Goal: Task Accomplishment & Management: Use online tool/utility

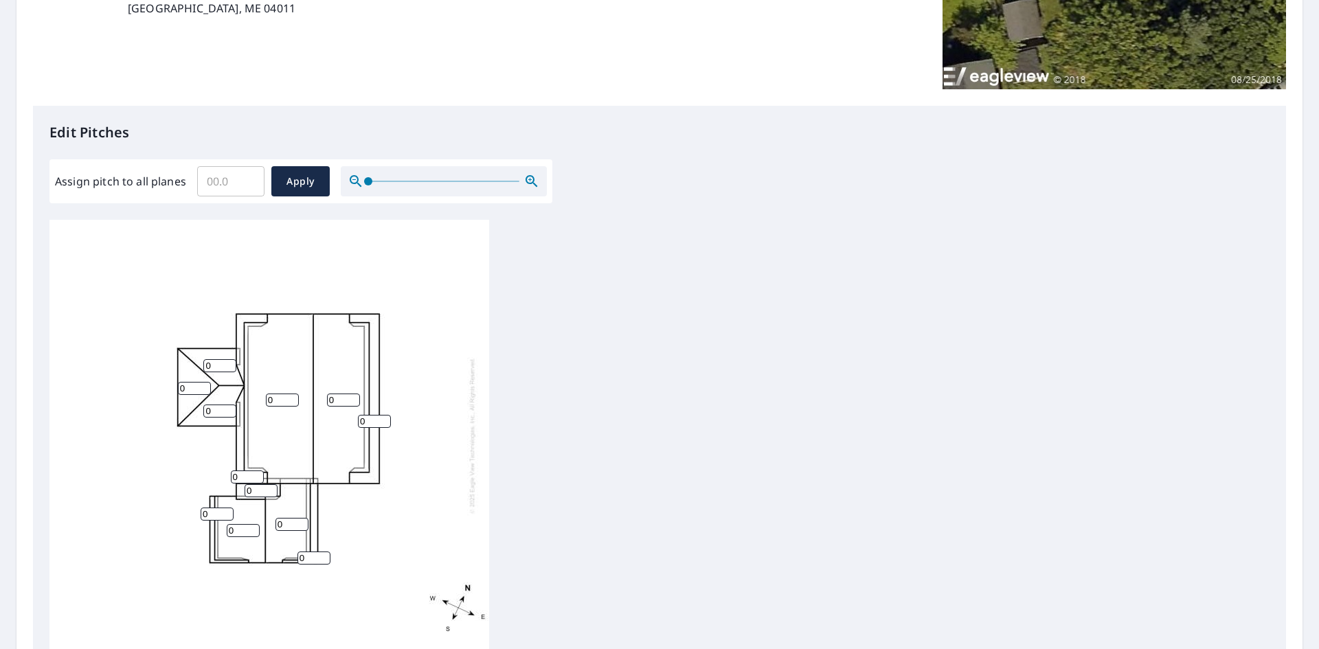
scroll to position [275, 0]
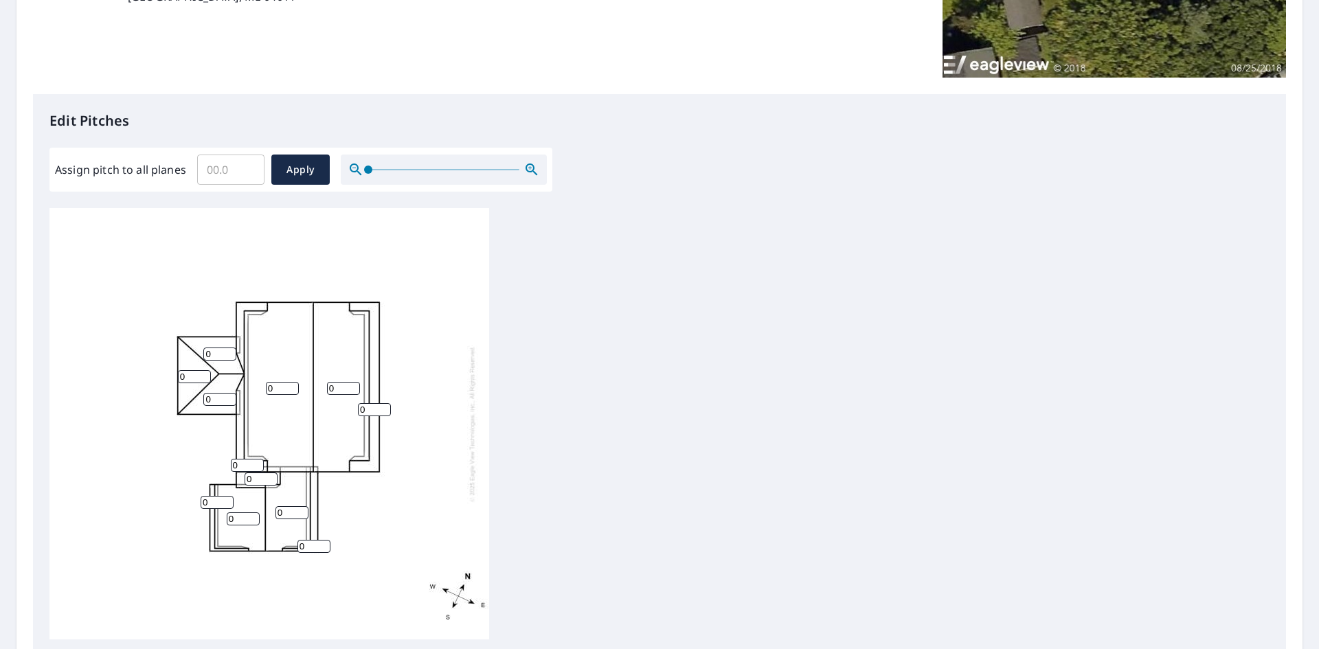
click at [218, 354] on input "0" at bounding box center [219, 354] width 33 height 13
type input "3"
click at [193, 377] on input "0" at bounding box center [194, 376] width 33 height 13
type input "3"
click at [212, 396] on input "0" at bounding box center [219, 399] width 33 height 13
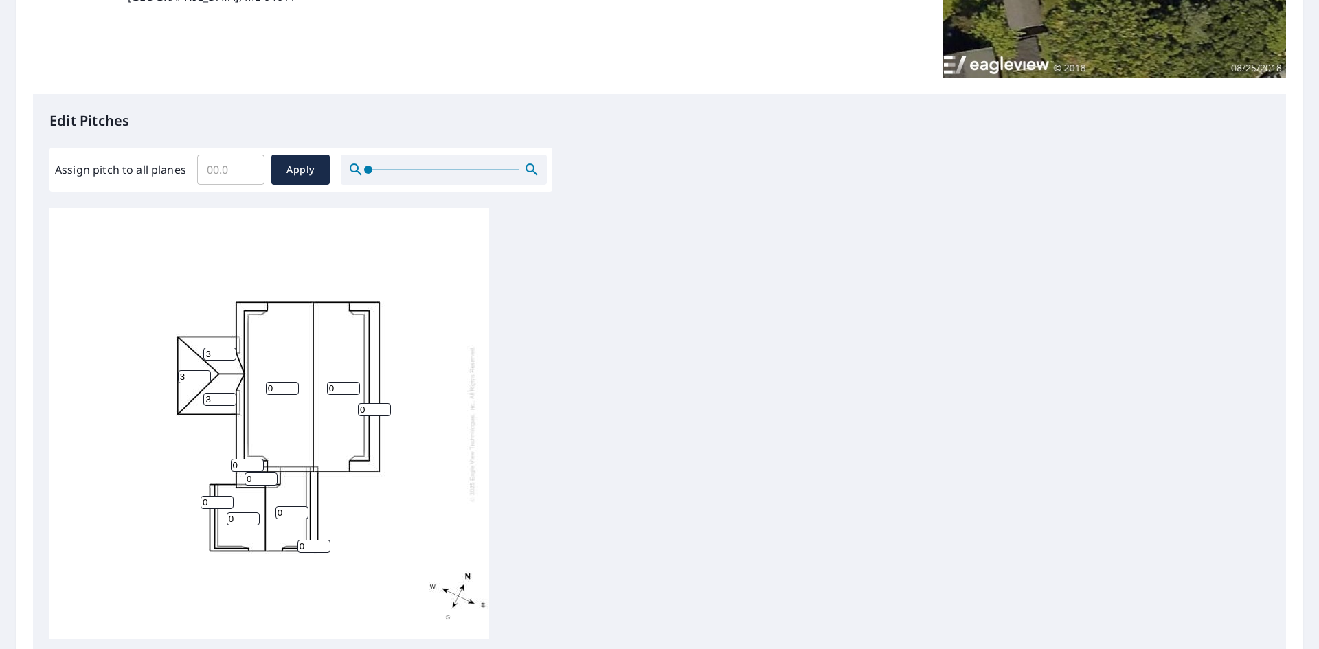
type input "3"
click at [370, 413] on input "0" at bounding box center [374, 409] width 33 height 13
type input "10"
click at [280, 390] on input "0" at bounding box center [282, 388] width 33 height 13
type input "7"
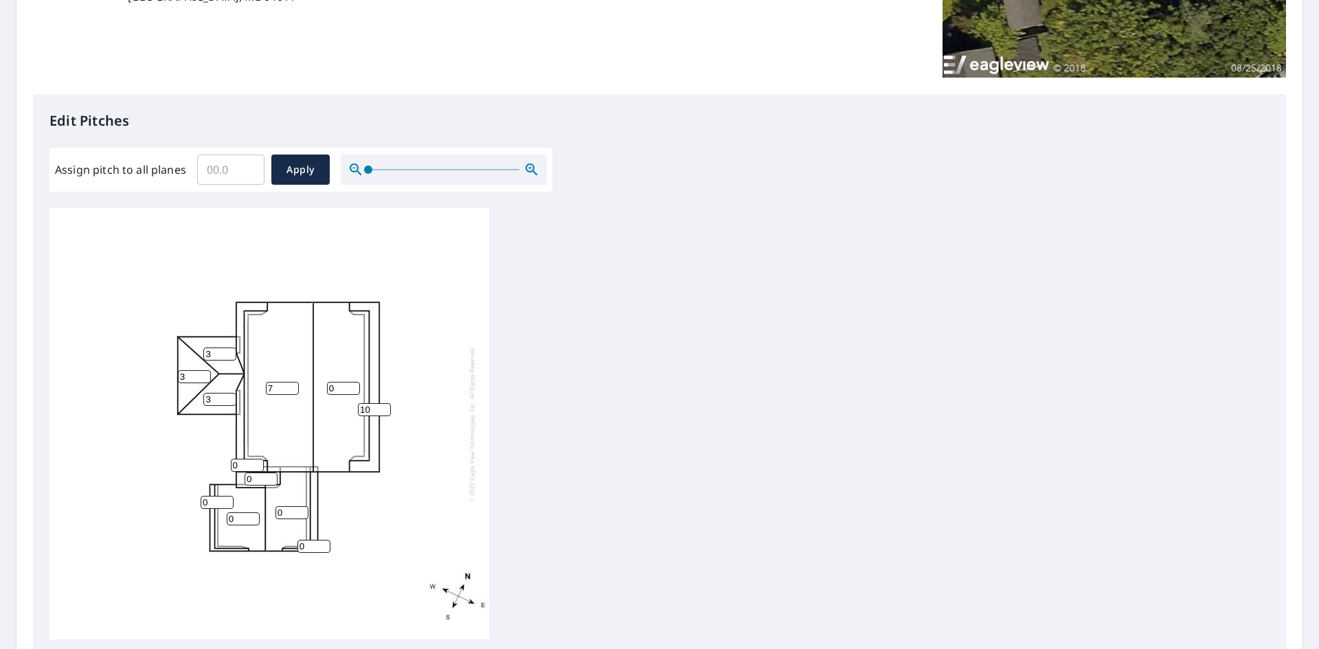
click at [344, 386] on input "0" at bounding box center [343, 388] width 33 height 13
type input "7"
click at [247, 469] on input "0" at bounding box center [247, 465] width 33 height 13
type input "7"
click at [254, 476] on input "0" at bounding box center [261, 479] width 33 height 13
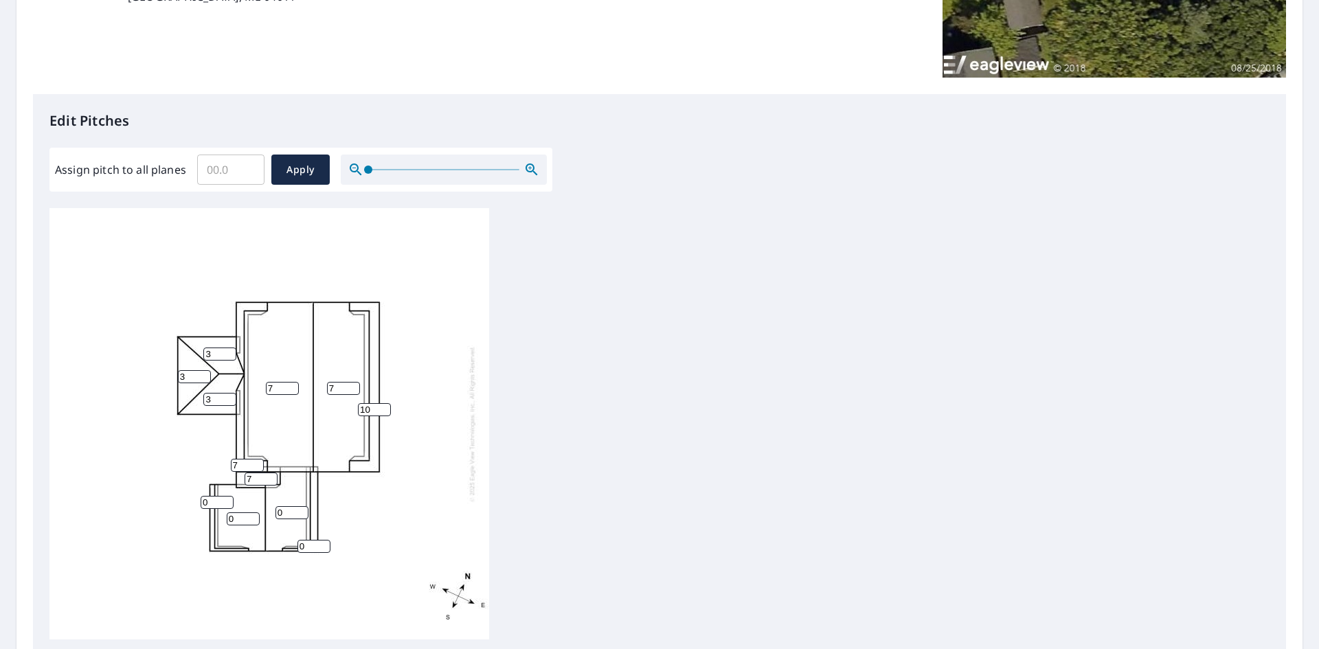
type input "7"
click at [214, 498] on input "0" at bounding box center [217, 502] width 33 height 13
type input "7"
click at [240, 513] on input "0" at bounding box center [243, 519] width 33 height 13
type input "7"
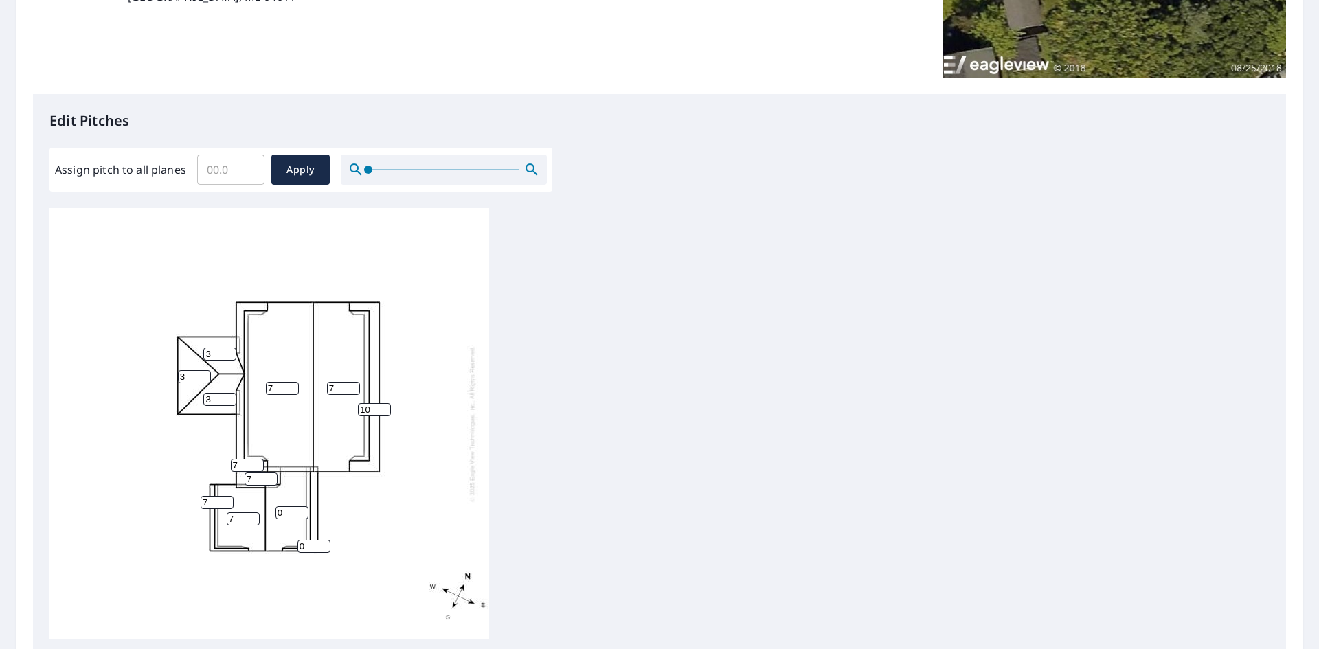
click at [284, 510] on input "0" at bounding box center [292, 512] width 33 height 13
type input "7"
click at [327, 548] on input "0" at bounding box center [314, 546] width 33 height 13
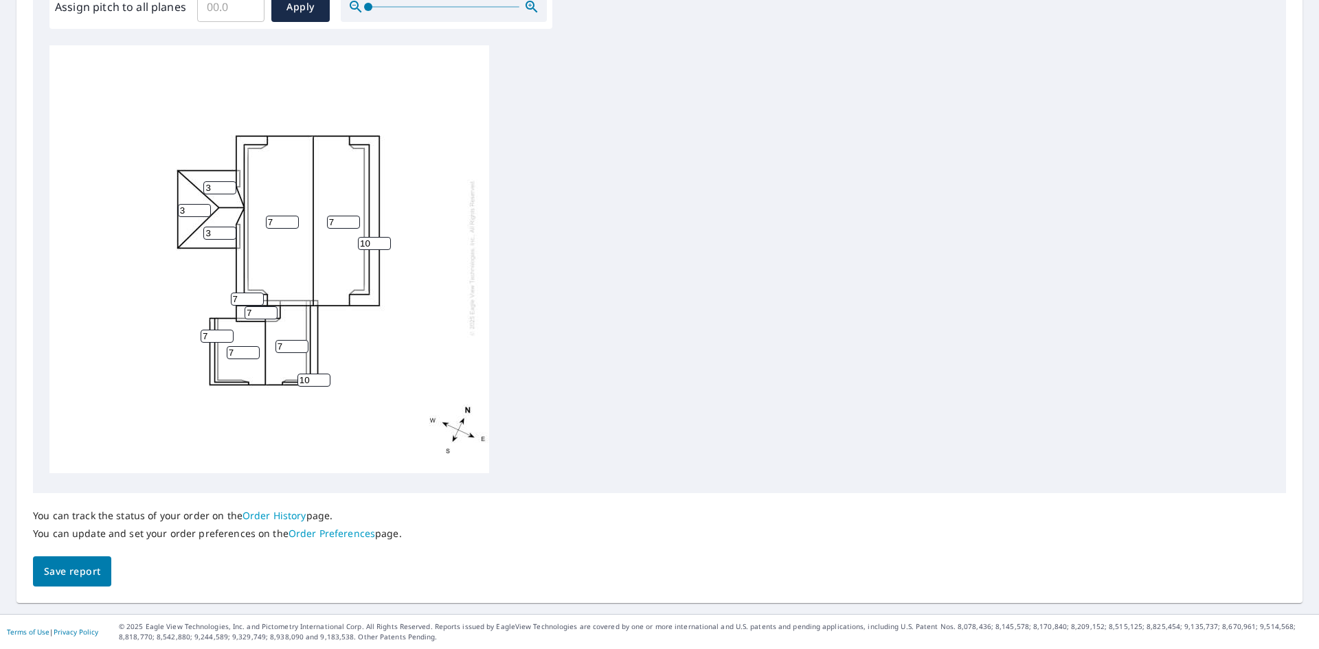
scroll to position [0, 0]
type input "10"
click at [96, 576] on span "Save report" at bounding box center [72, 571] width 56 height 17
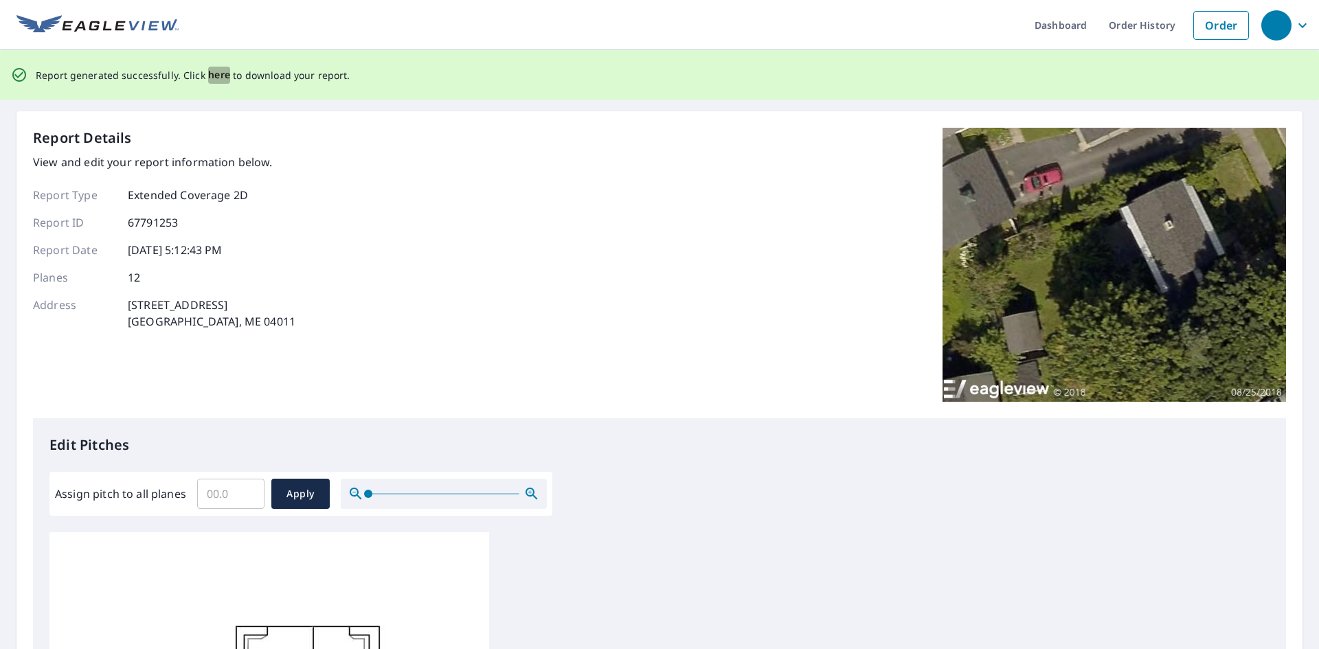
click at [208, 75] on span "here" at bounding box center [219, 75] width 23 height 17
